Goal: Information Seeking & Learning: Learn about a topic

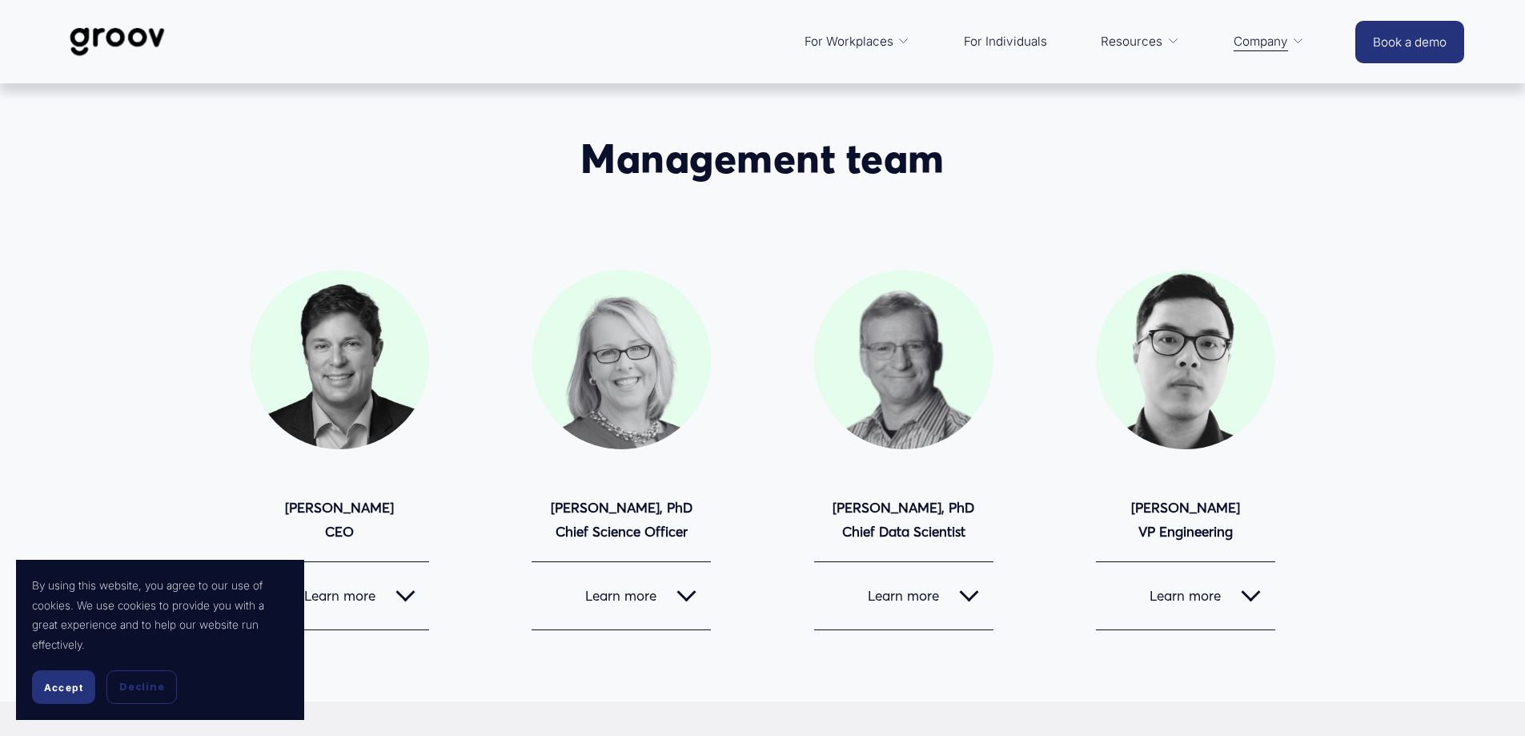
click at [73, 692] on span "Accept" at bounding box center [63, 687] width 39 height 12
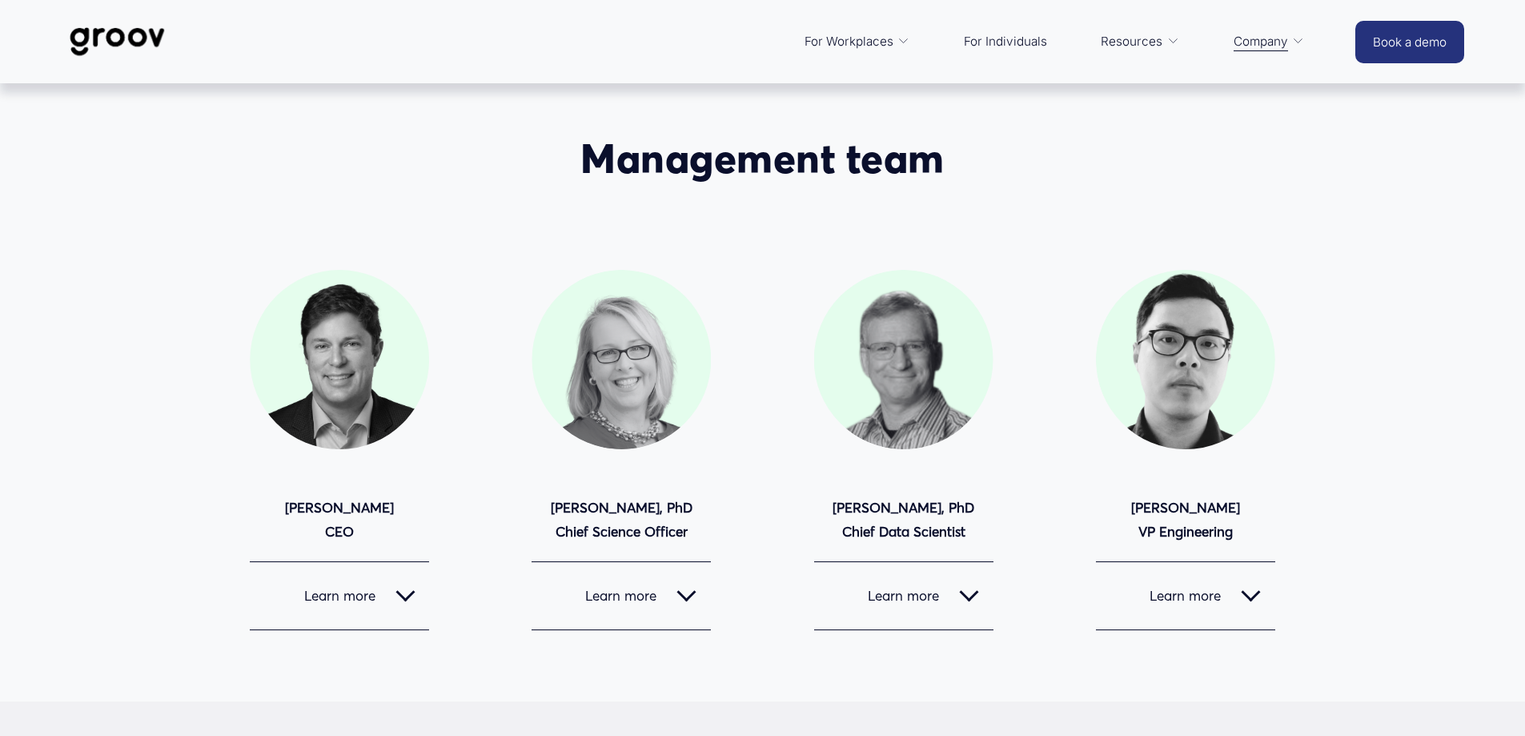
click at [395, 601] on div at bounding box center [404, 595] width 19 height 19
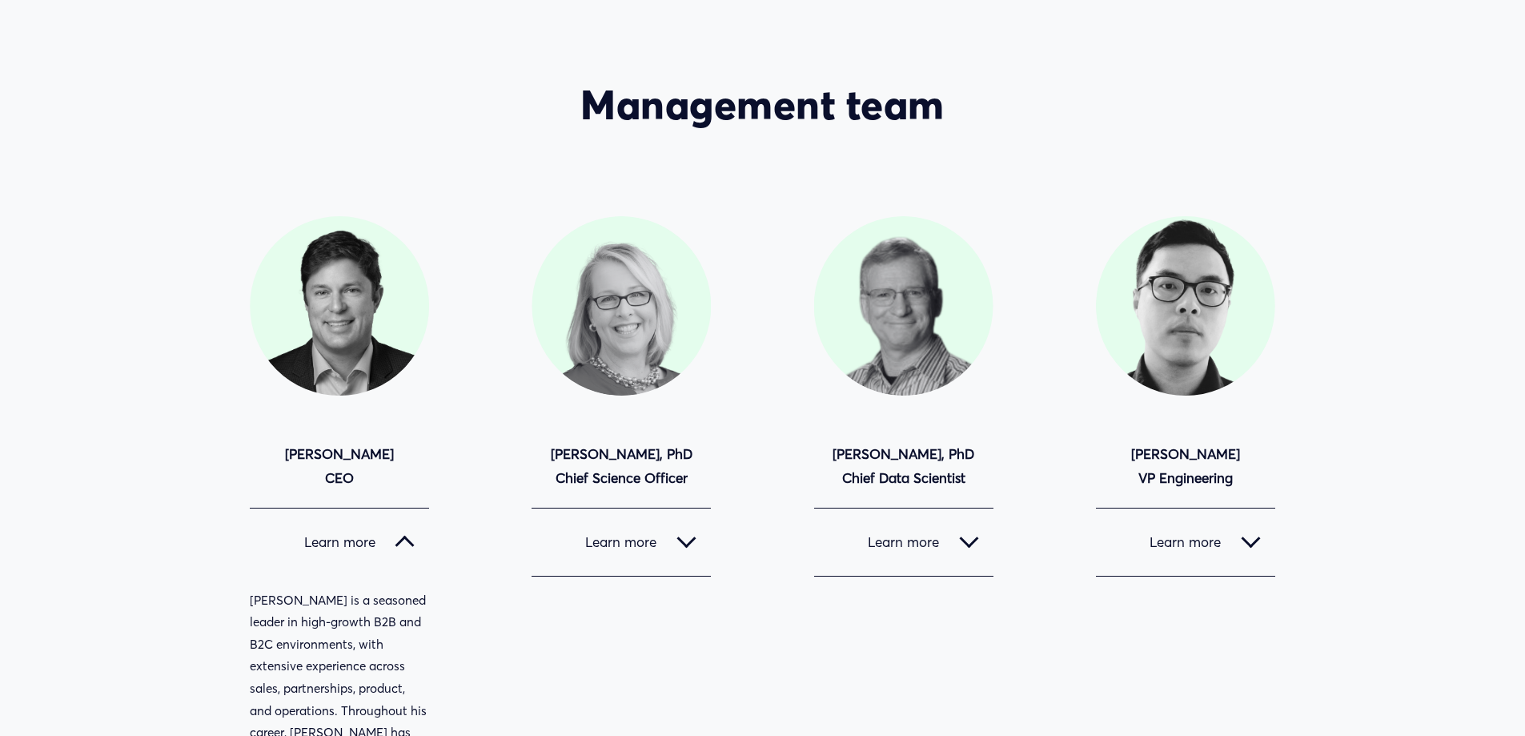
scroll to position [320, 0]
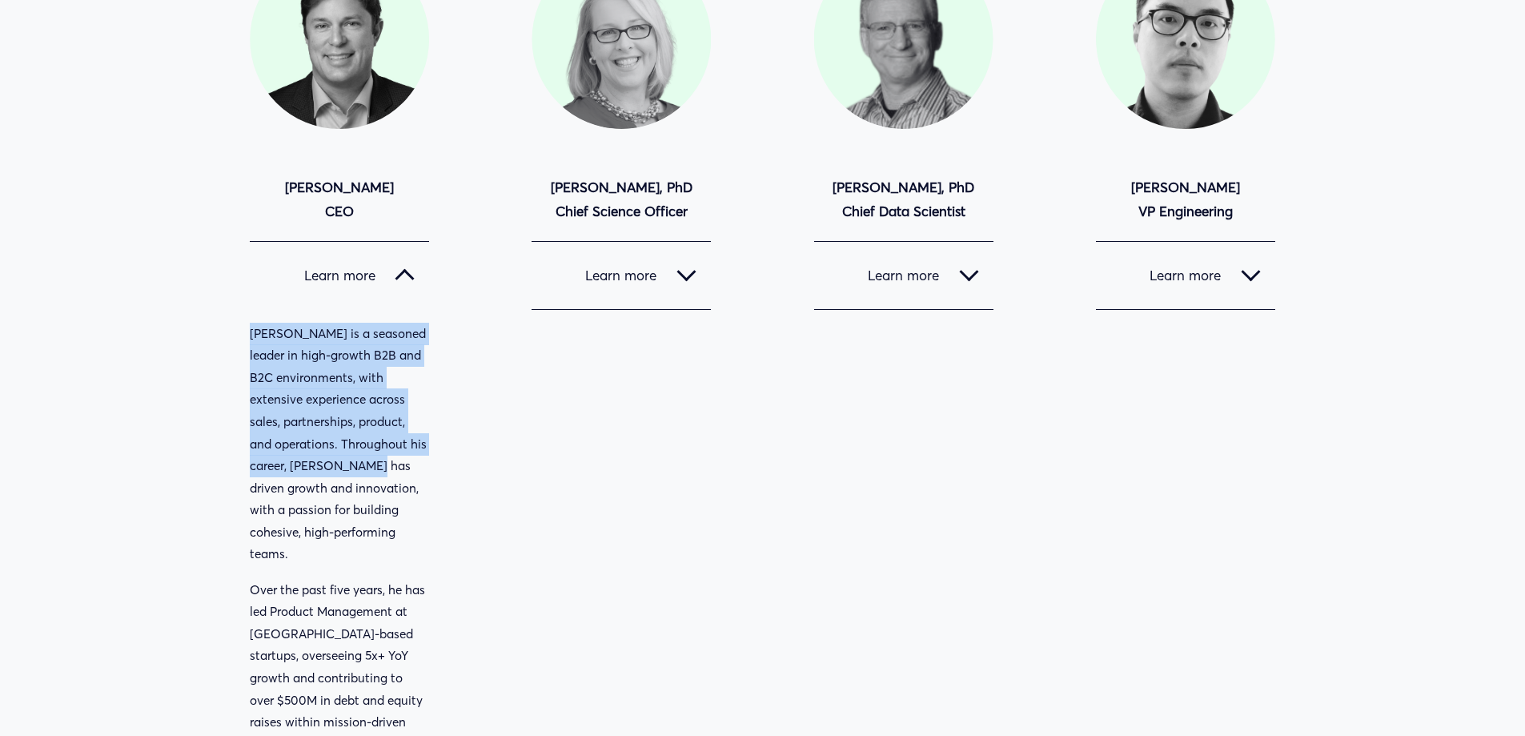
drag, startPoint x: 251, startPoint y: 329, endPoint x: 431, endPoint y: 471, distance: 229.8
click at [431, 471] on div "Management team [PERSON_NAME] CEO" at bounding box center [762, 582] width 1525 height 1536
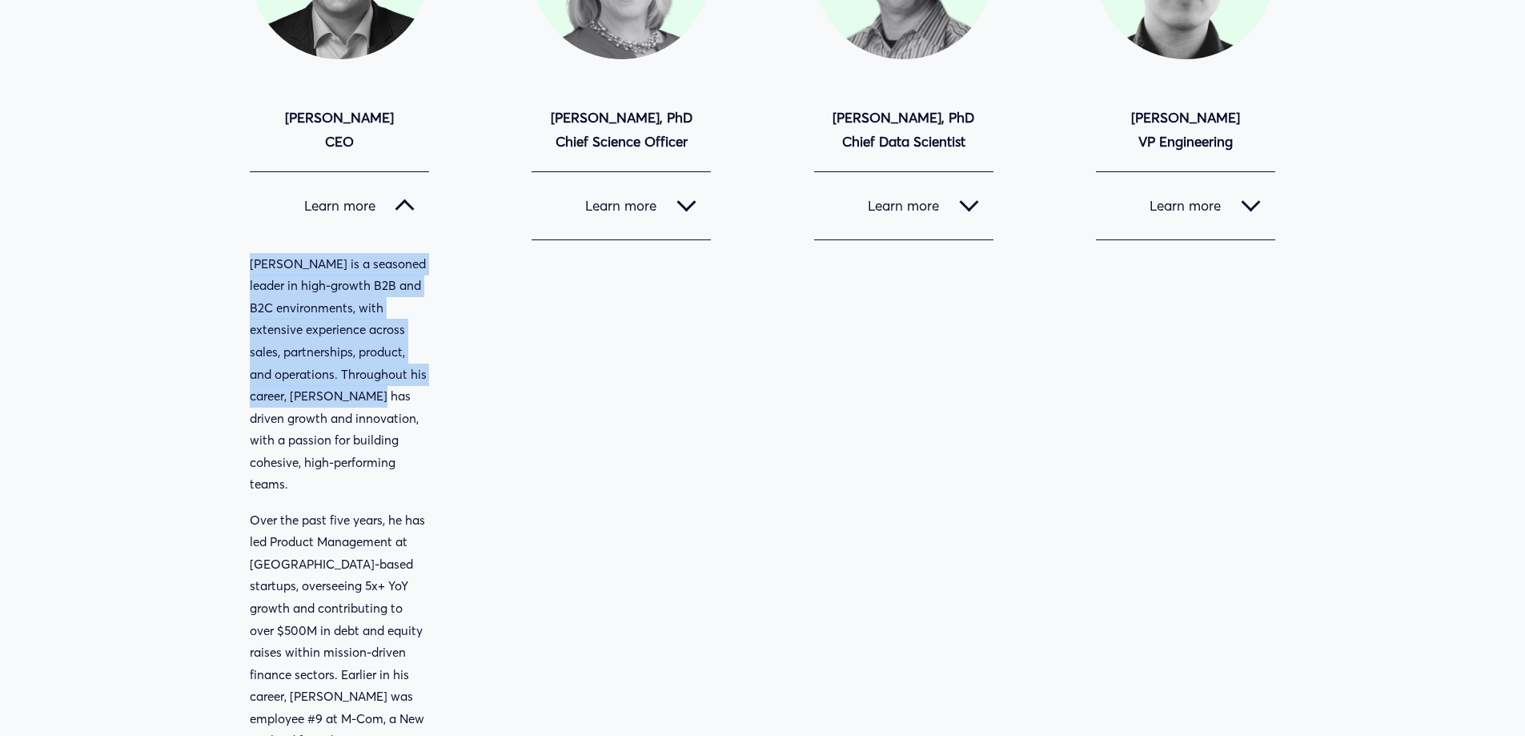
scroll to position [480, 0]
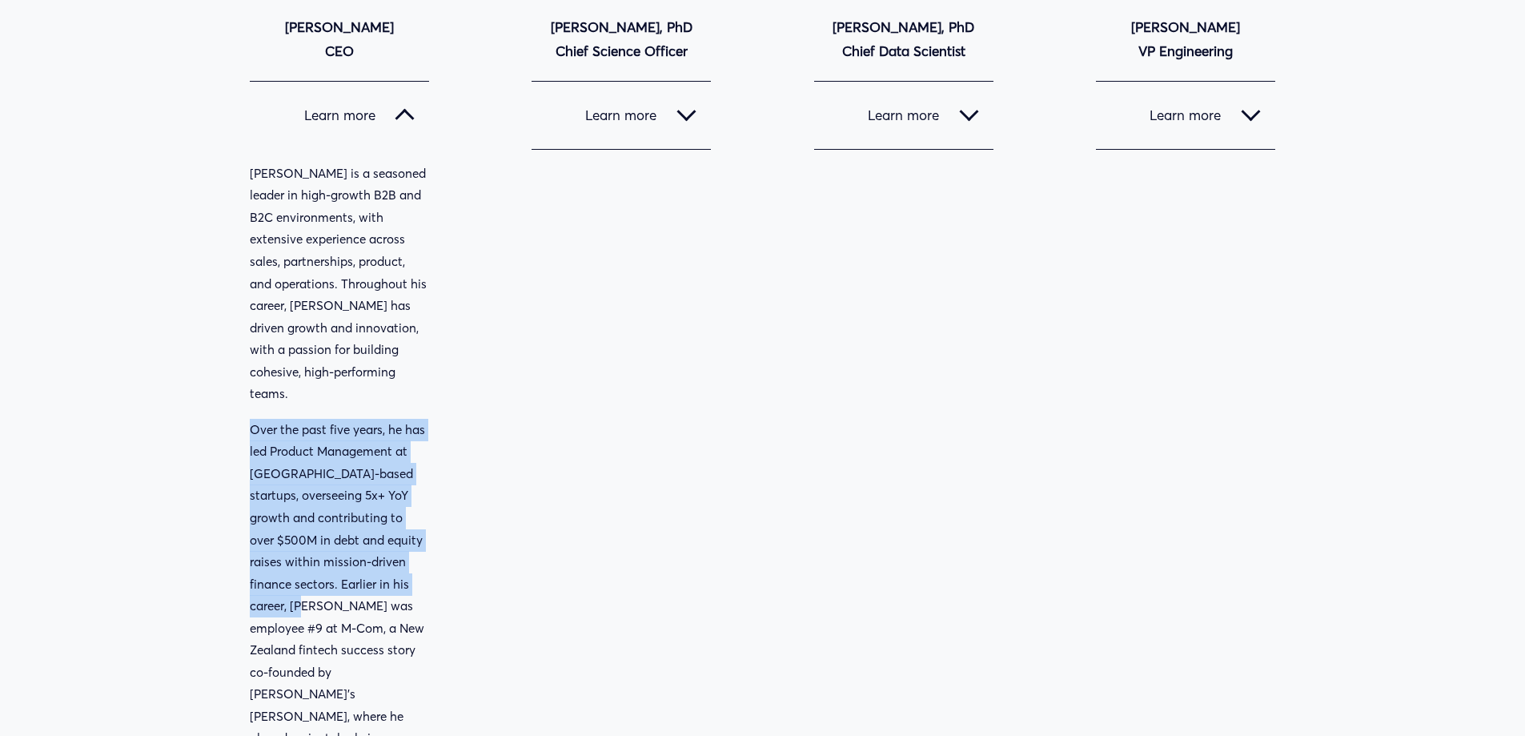
drag, startPoint x: 403, startPoint y: 571, endPoint x: 250, endPoint y: 389, distance: 237.4
click at [250, 389] on div "[PERSON_NAME] is a seasoned leader in high-growth B2B and B2C environments, wit…" at bounding box center [339, 668] width 179 height 1013
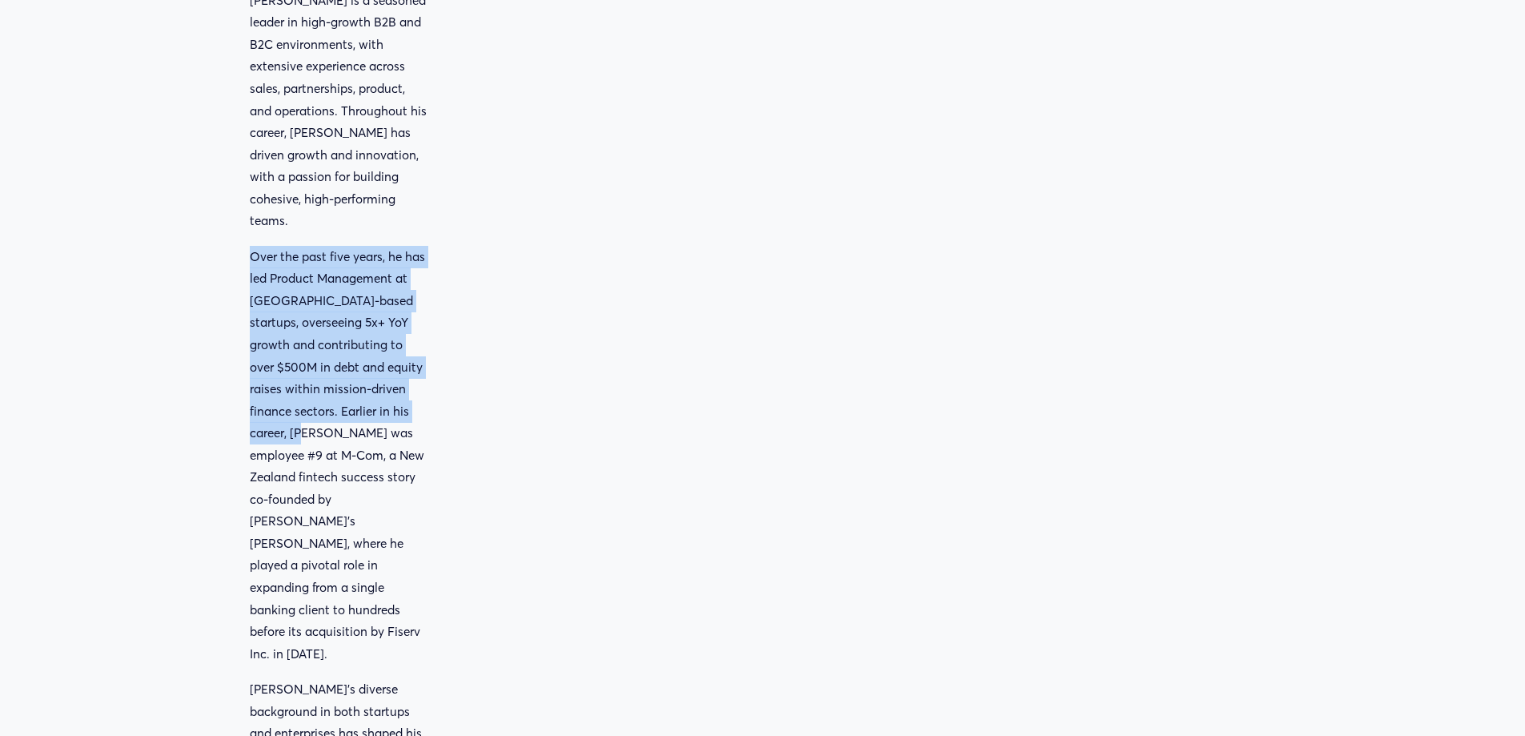
scroll to position [720, 0]
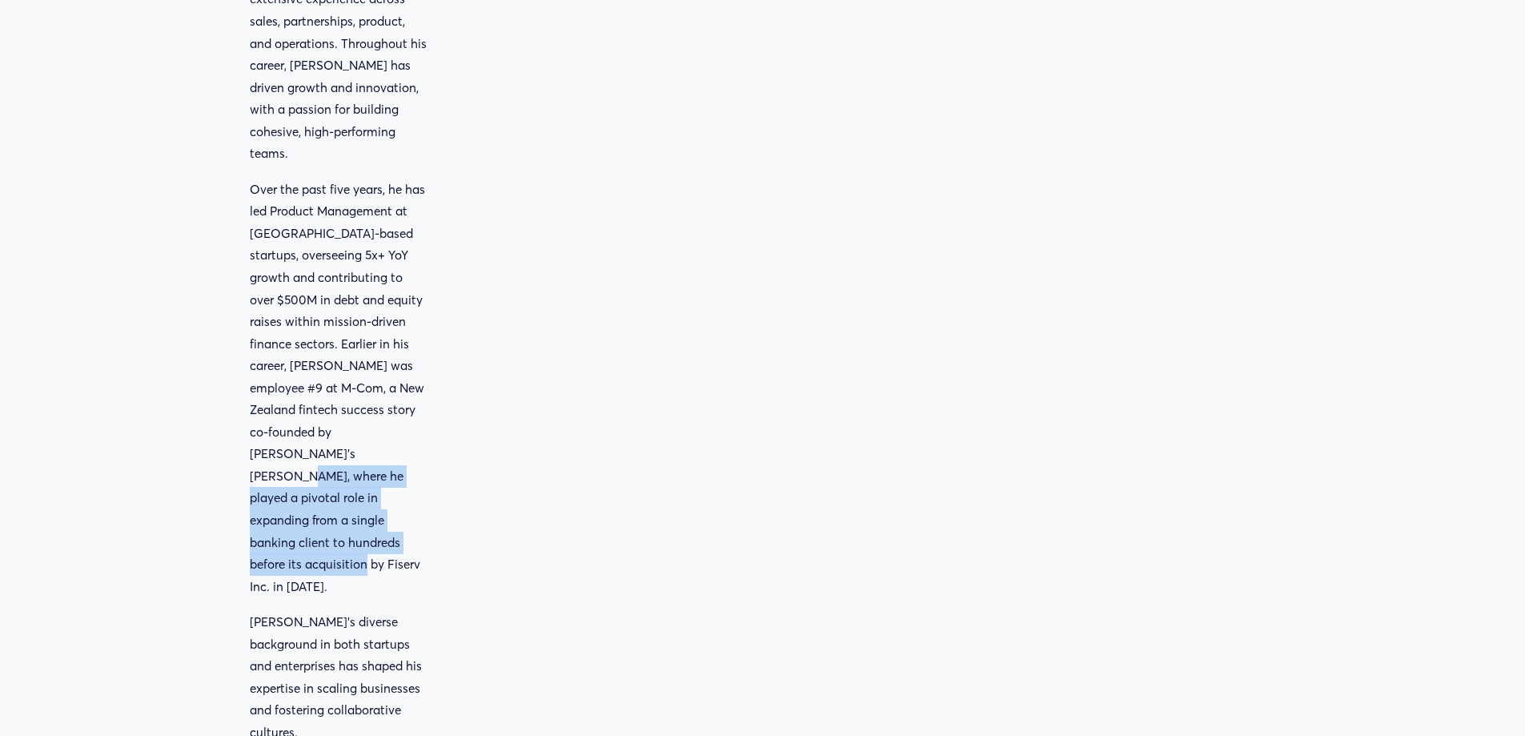
drag, startPoint x: 391, startPoint y: 500, endPoint x: 251, endPoint y: 423, distance: 159.1
click at [251, 423] on p "Over the past five years, he has led Product Management at [GEOGRAPHIC_DATA]-ba…" at bounding box center [339, 387] width 179 height 419
drag, startPoint x: 247, startPoint y: 426, endPoint x: 399, endPoint y: 496, distance: 167.6
click at [396, 500] on div "Management team [PERSON_NAME] CEO" at bounding box center [762, 181] width 1525 height 1536
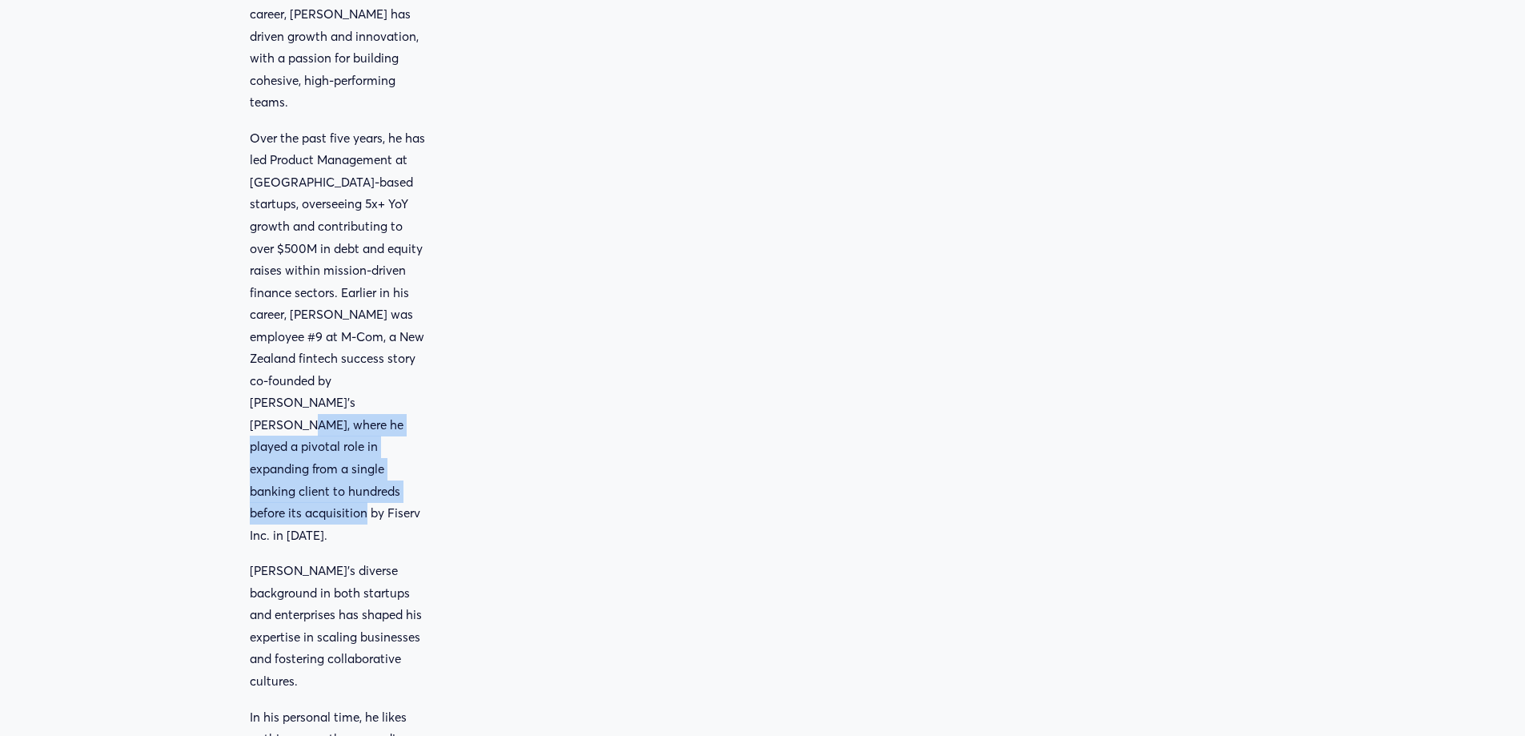
scroll to position [800, 0]
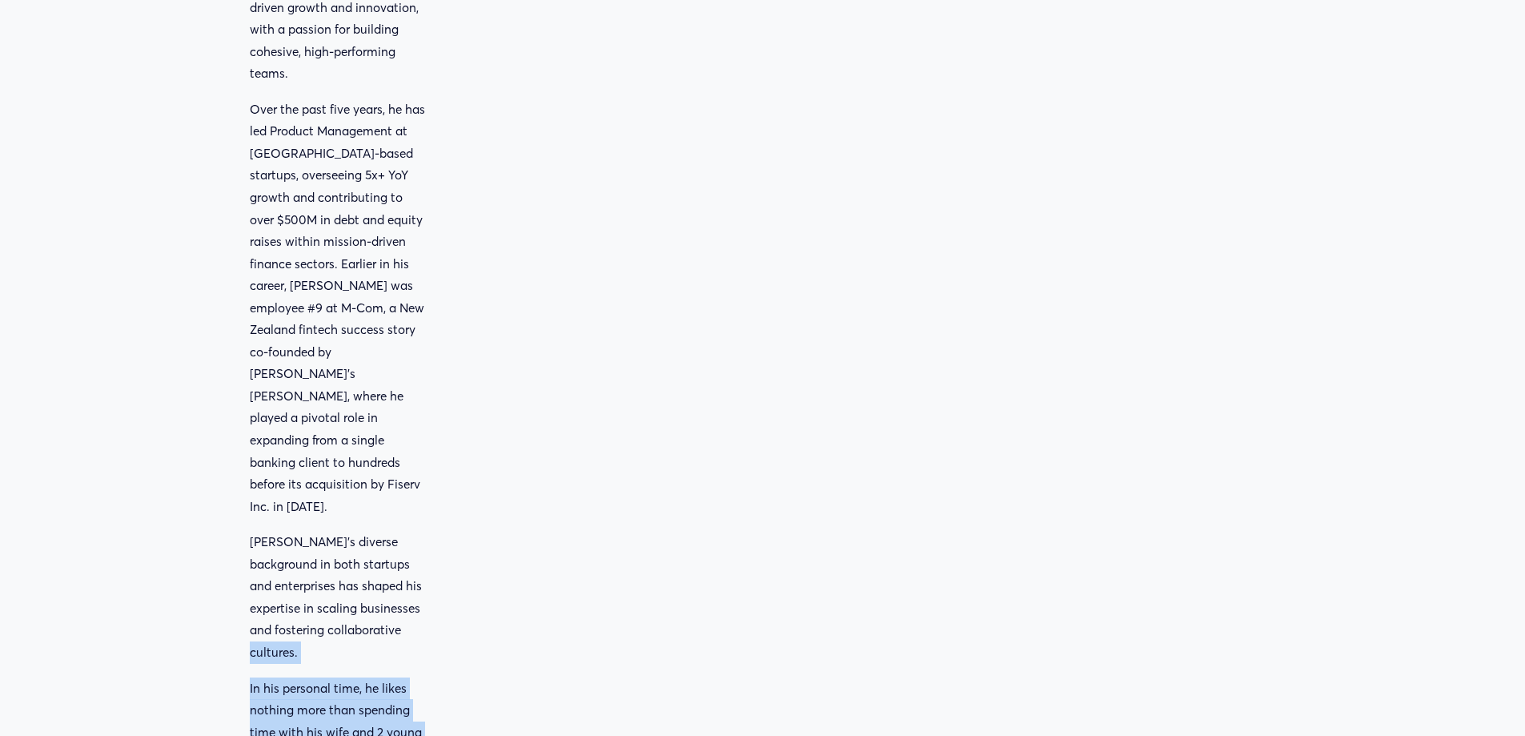
drag, startPoint x: 440, startPoint y: 544, endPoint x: 453, endPoint y: 669, distance: 125.5
click at [453, 669] on div "Management team [PERSON_NAME] CEO" at bounding box center [762, 101] width 1525 height 1536
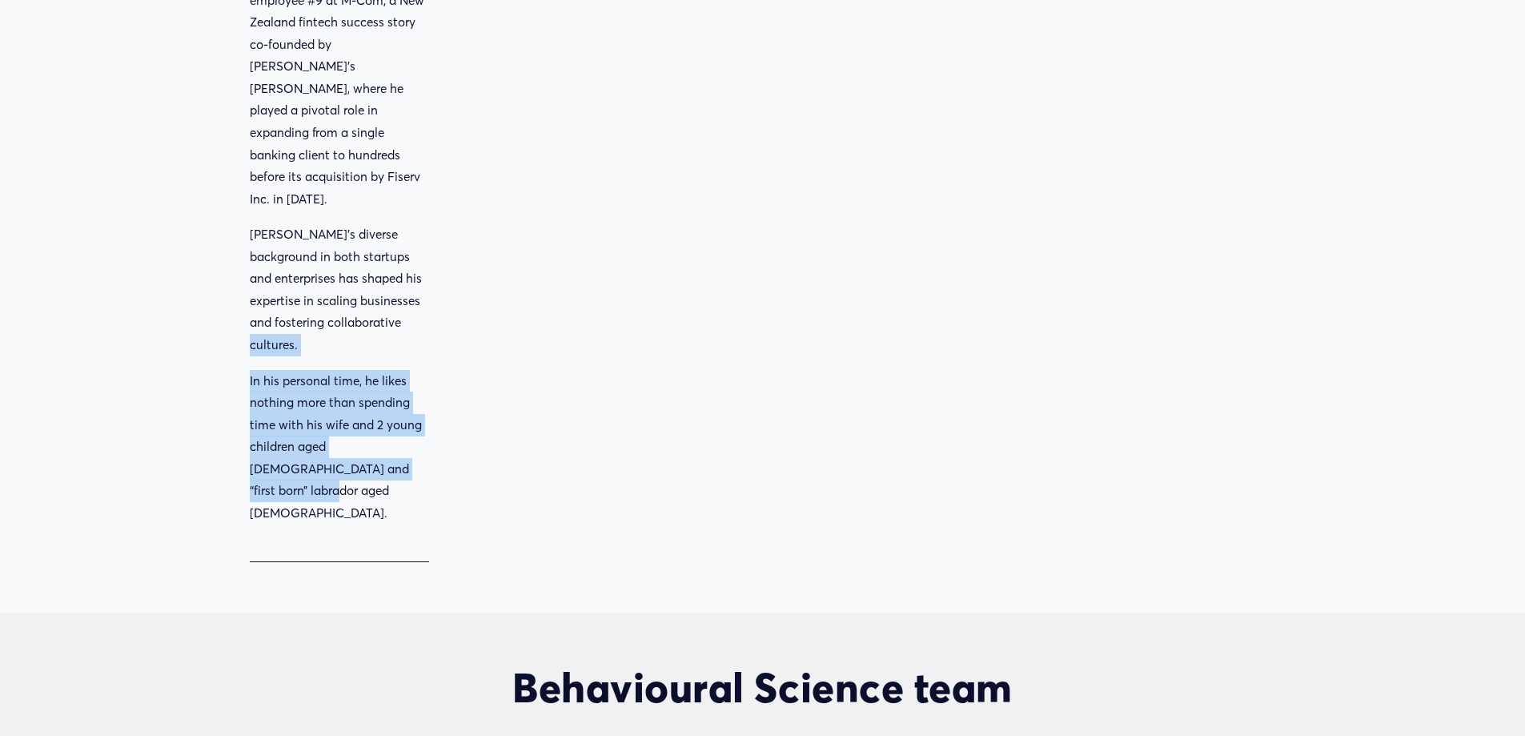
scroll to position [1121, 0]
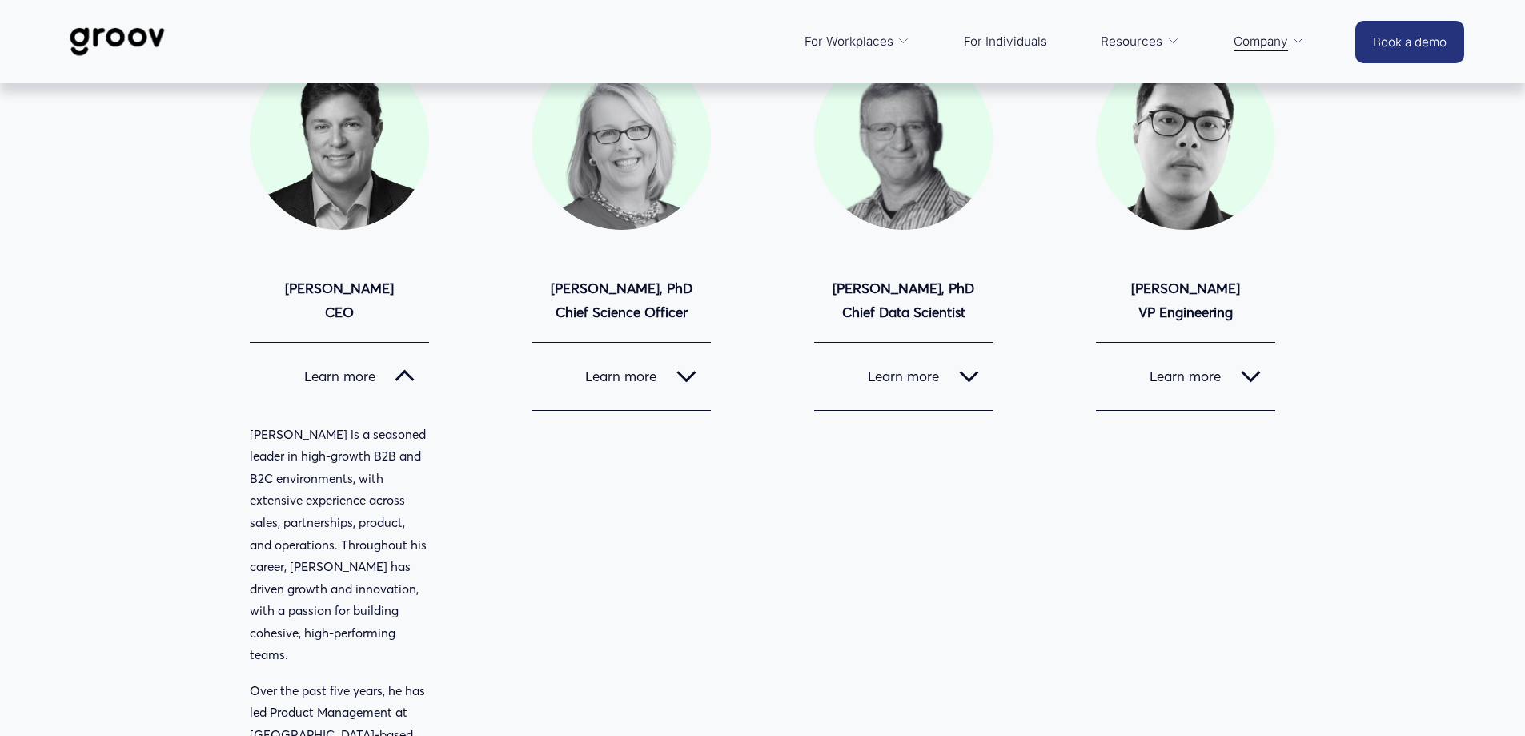
scroll to position [160, 0]
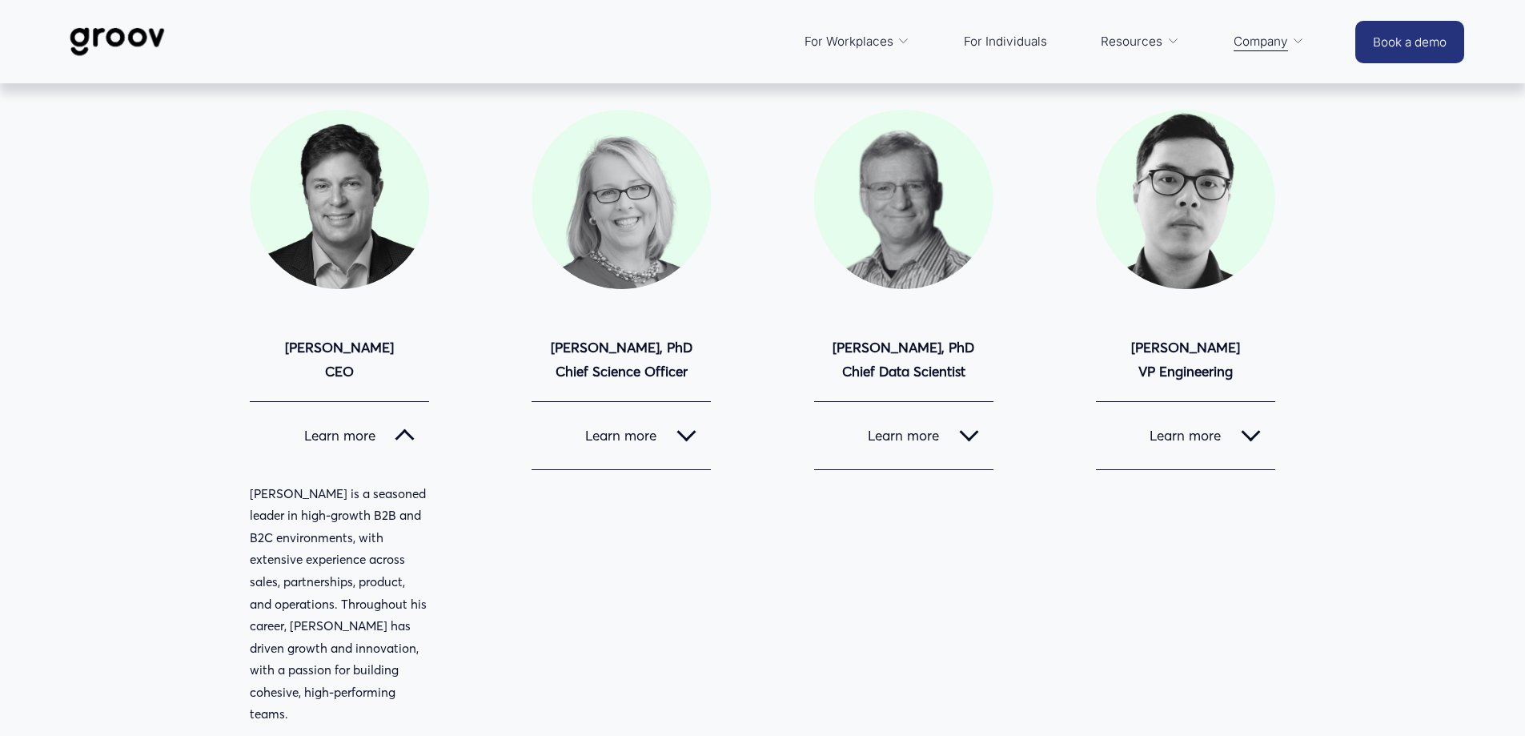
click at [371, 209] on div at bounding box center [339, 199] width 179 height 179
